Goal: Information Seeking & Learning: Learn about a topic

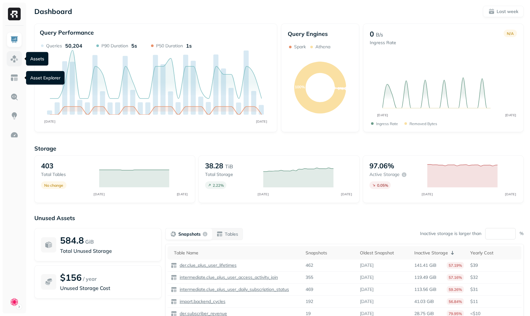
click at [11, 60] on img at bounding box center [14, 59] width 8 height 8
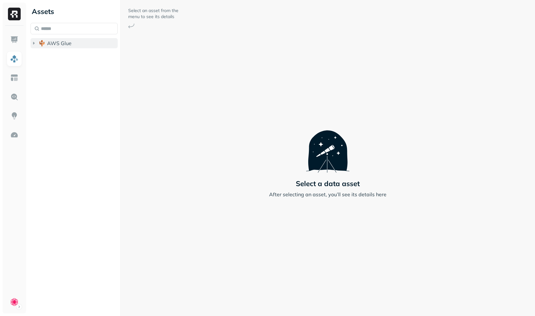
click at [68, 49] on li "AWS Glue" at bounding box center [74, 43] width 87 height 11
click at [70, 46] on span "AWS Glue" at bounding box center [59, 43] width 24 height 6
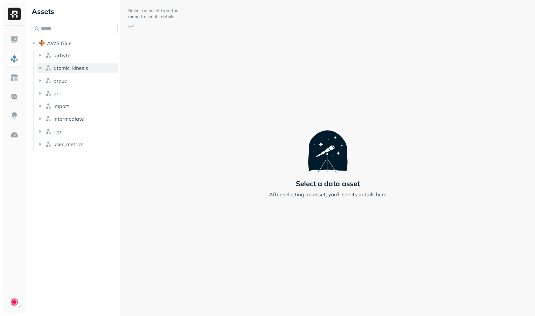
click at [72, 69] on span "atomic_kinesis" at bounding box center [70, 68] width 35 height 6
click at [96, 80] on button "Tables ( 41 )" at bounding box center [80, 80] width 75 height 10
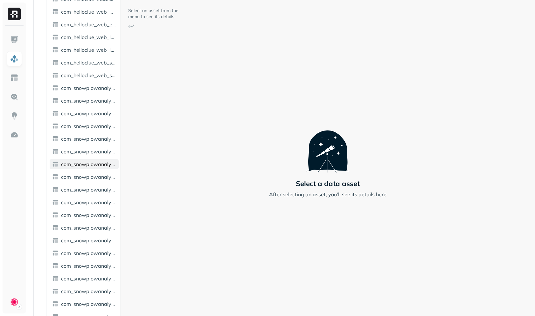
scroll to position [278, 0]
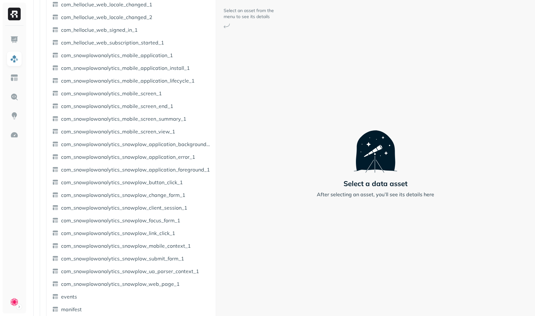
click at [243, 133] on div "Assets AWS Glue airbyte atomic_kinesis Tables ( 41 ) column_info com_android_in…" at bounding box center [281, 158] width 507 height 316
click at [199, 133] on link "com_snowplowanalytics_mobile_screen_view_1" at bounding box center [132, 132] width 164 height 10
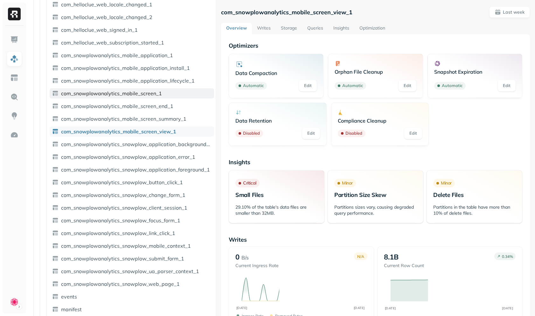
scroll to position [205, 0]
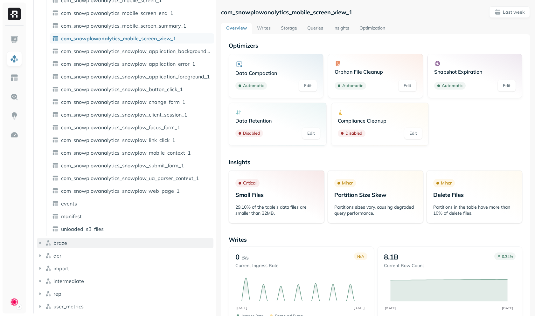
click at [96, 244] on button "braze" at bounding box center [125, 243] width 176 height 10
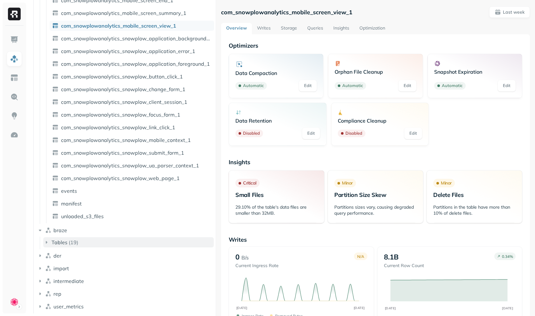
click at [88, 238] on button "Tables ( 19 )" at bounding box center [128, 242] width 170 height 10
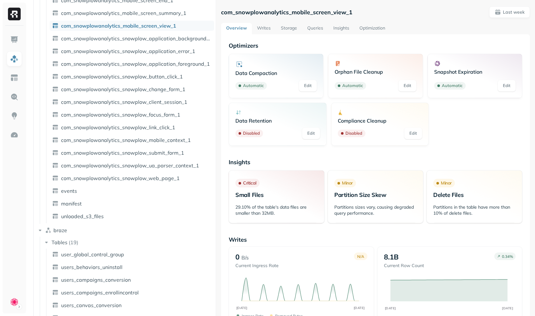
scroll to position [626, 0]
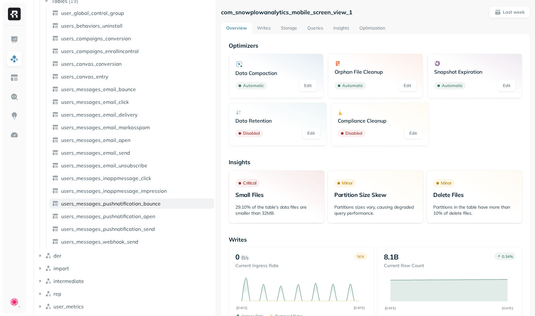
click at [96, 200] on link "users_messages_pushnotification_bounce" at bounding box center [132, 204] width 164 height 10
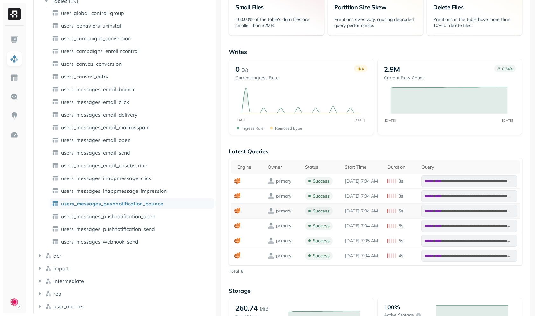
scroll to position [196, 0]
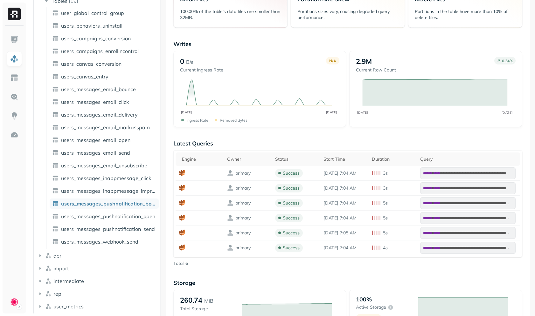
click at [134, 216] on div "Assets AWS Glue airbyte atomic_kinesis Tables ( 41 ) column_info com_android_in…" at bounding box center [281, 158] width 507 height 316
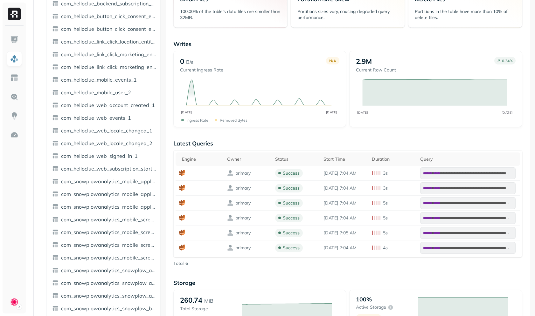
scroll to position [0, 0]
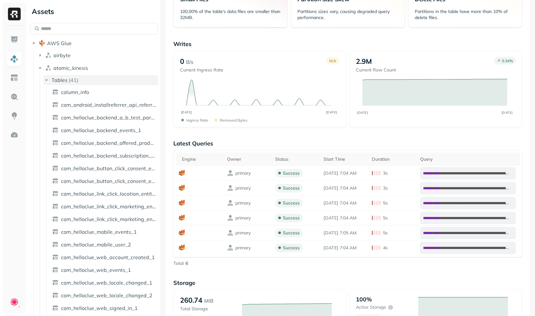
click at [87, 81] on button "Tables ( 41 )" at bounding box center [100, 80] width 115 height 10
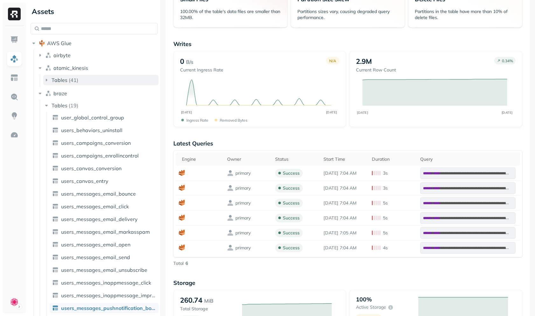
click at [87, 81] on button "Tables ( 41 )" at bounding box center [100, 80] width 115 height 10
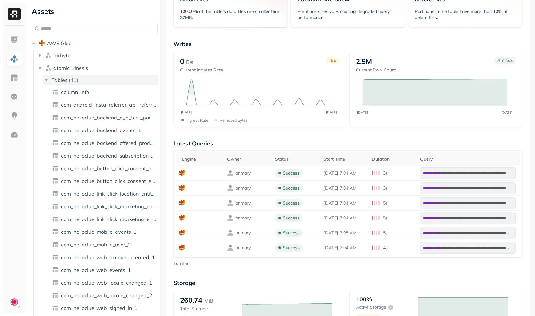
click at [87, 81] on button "Tables ( 41 )" at bounding box center [100, 80] width 115 height 10
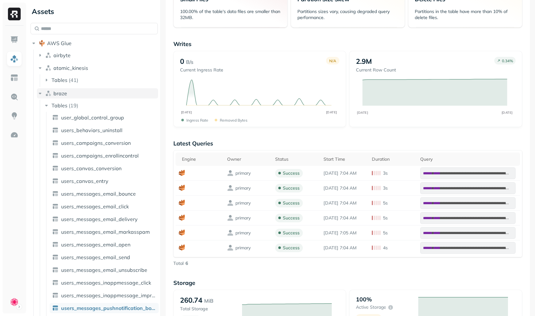
click at [75, 92] on button "braze" at bounding box center [97, 93] width 121 height 10
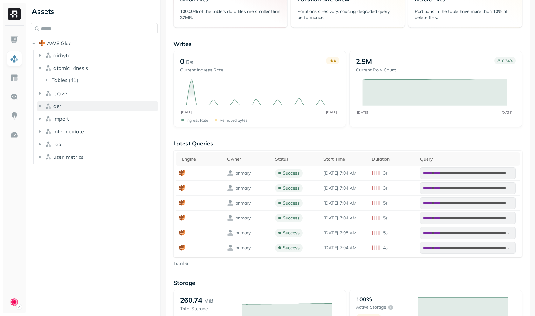
click at [70, 107] on button "der" at bounding box center [97, 106] width 121 height 10
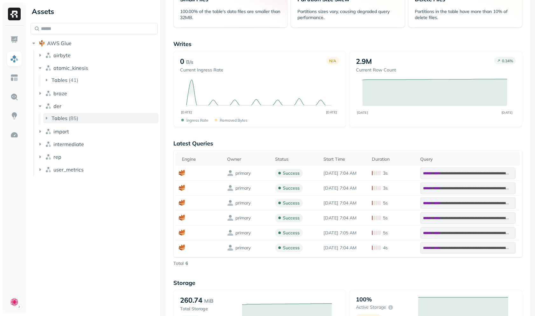
click at [69, 117] on p "( 85 )" at bounding box center [74, 118] width 10 height 6
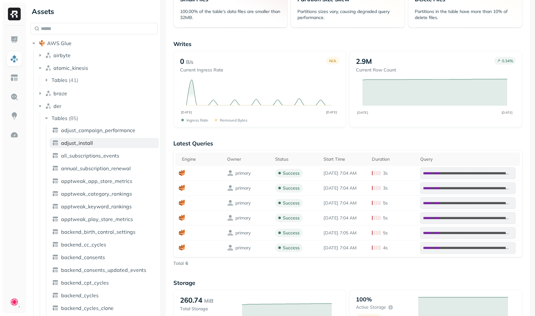
click at [71, 142] on span "adjust_install" at bounding box center [77, 143] width 32 height 6
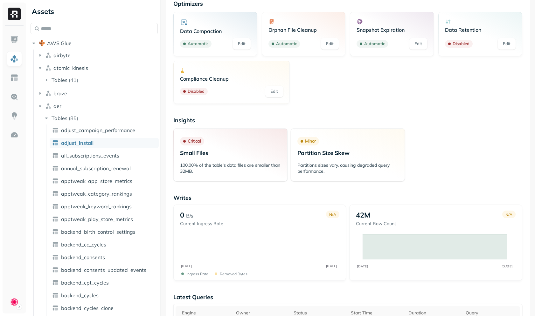
click at [251, 121] on p "Insights" at bounding box center [347, 120] width 349 height 7
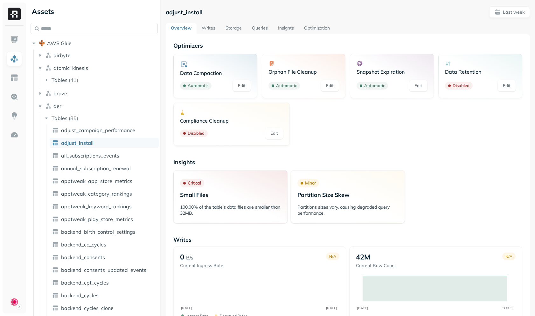
click at [277, 130] on link "Edit" at bounding box center [274, 133] width 18 height 11
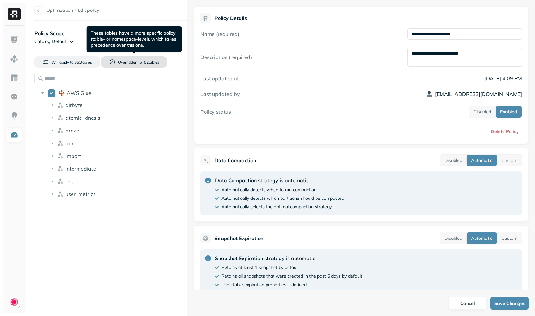
click at [114, 59] on button "Overridden for 52 table s" at bounding box center [133, 61] width 65 height 11
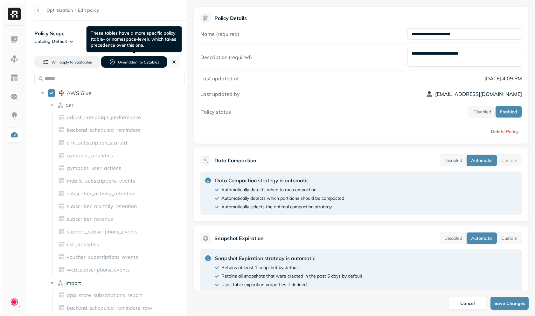
click at [140, 65] on button "Overridden for 52 table s" at bounding box center [133, 61] width 65 height 11
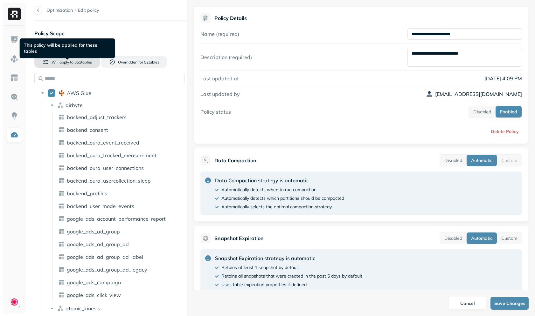
click at [91, 61] on span "351 table s" at bounding box center [82, 62] width 18 height 5
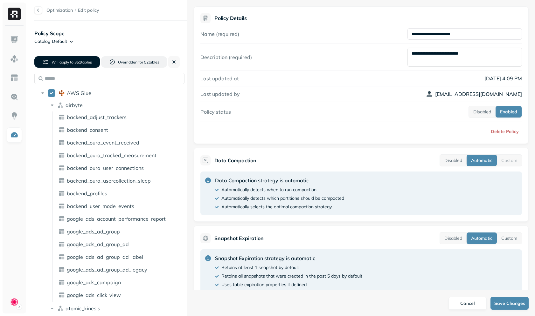
click at [91, 61] on span "351 table s" at bounding box center [82, 62] width 18 height 5
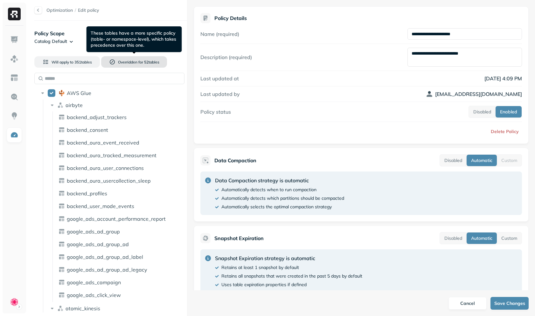
click at [129, 60] on span "Overridden for" at bounding box center [130, 62] width 25 height 5
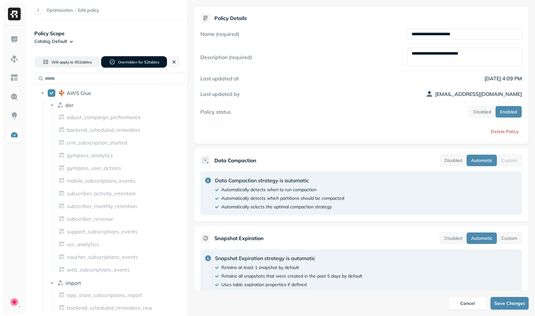
click at [129, 60] on span "Overridden for" at bounding box center [130, 62] width 25 height 5
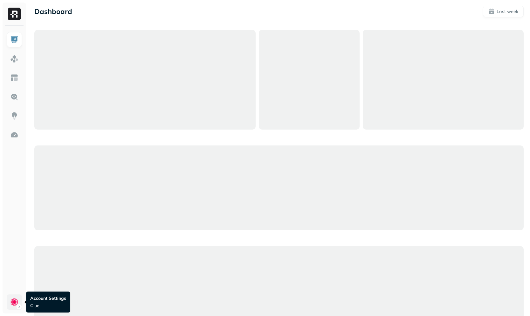
click at [17, 299] on html "Dashboard Last week Query Performance SEP 11 SEP 18 Queries 50,168 P90 Duration…" at bounding box center [265, 317] width 530 height 635
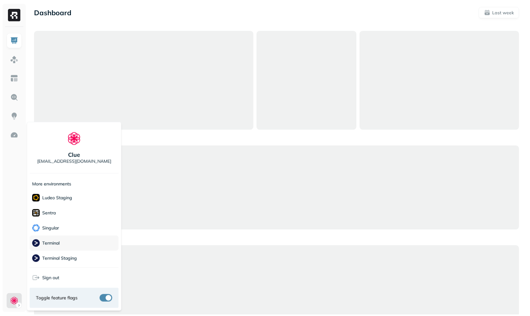
scroll to position [122, 0]
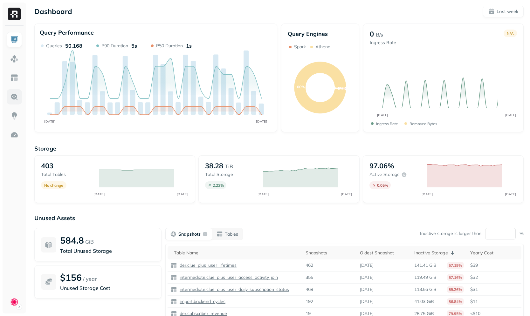
click at [10, 94] on link at bounding box center [14, 96] width 15 height 15
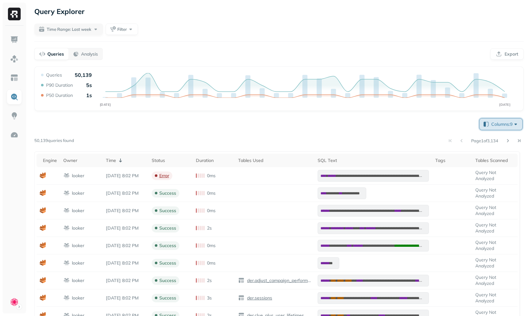
click at [493, 129] on button "Columns: 9" at bounding box center [500, 124] width 43 height 11
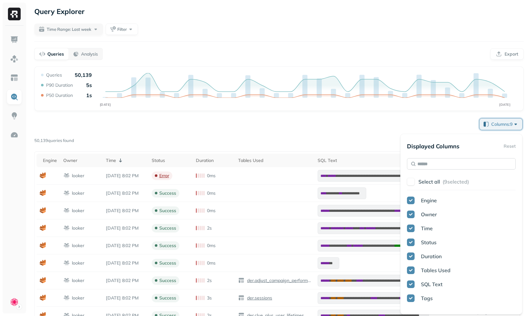
click at [448, 165] on input "text" at bounding box center [461, 163] width 109 height 11
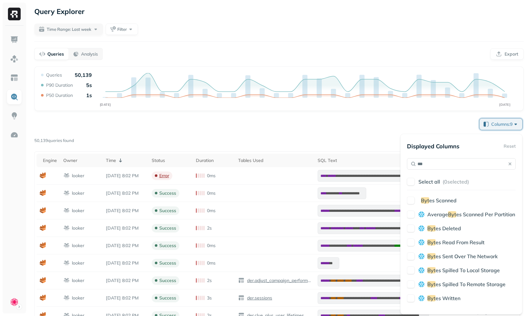
type input "***"
click at [448, 202] on span "es Scanned" at bounding box center [442, 200] width 27 height 6
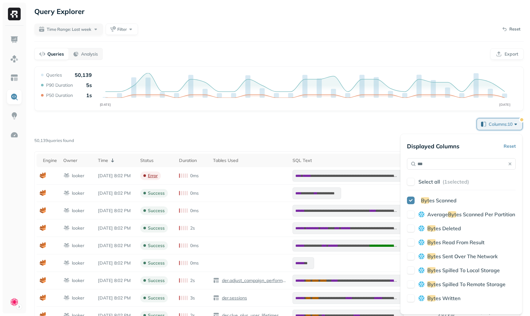
click at [363, 124] on div "**********" at bounding box center [278, 283] width 489 height 332
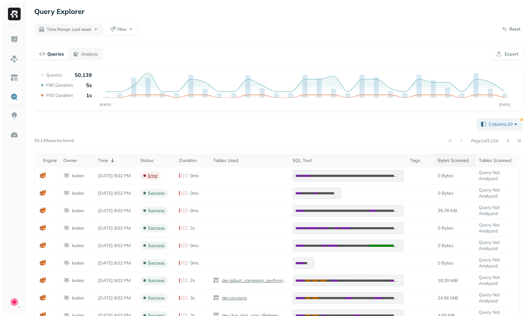
click at [445, 159] on div "Bytes Scanned" at bounding box center [455, 161] width 35 height 6
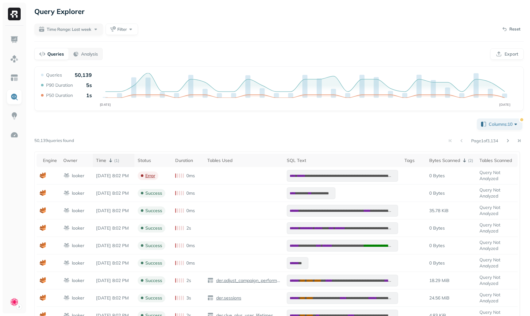
click at [99, 156] on th "Time ( 1 )" at bounding box center [113, 160] width 41 height 13
click at [131, 157] on div "Time ( 2 )" at bounding box center [113, 161] width 35 height 8
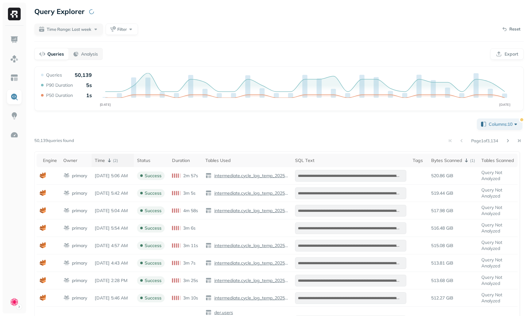
click at [131, 157] on div "Time ( 2 )" at bounding box center [113, 161] width 36 height 8
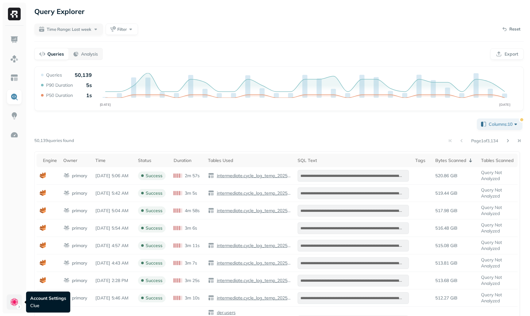
click at [16, 299] on html "**********" at bounding box center [265, 275] width 530 height 551
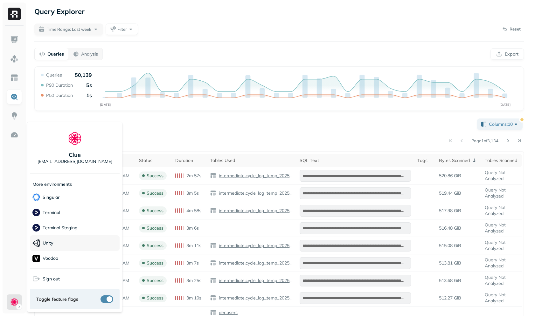
click at [64, 243] on div "Unity" at bounding box center [75, 244] width 90 height 16
